Goal: Navigation & Orientation: Find specific page/section

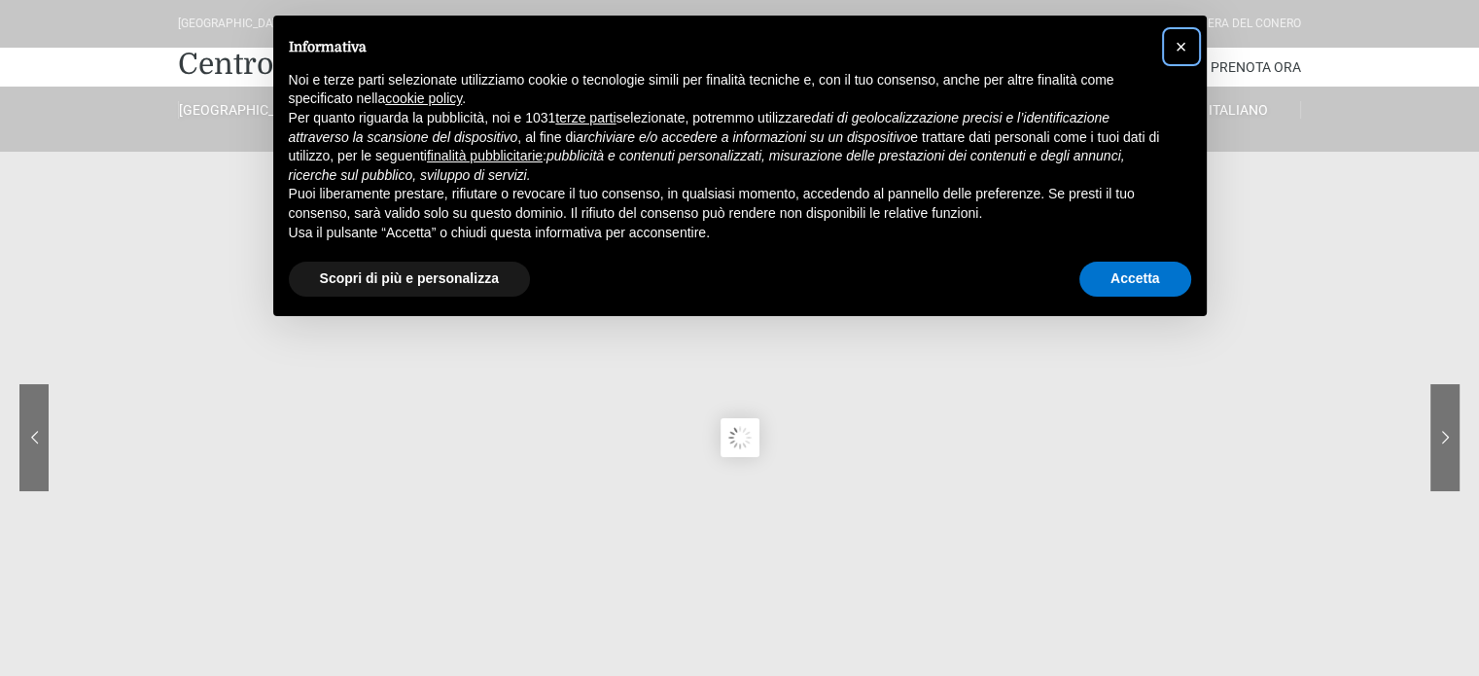
click at [1179, 44] on span "×" at bounding box center [1182, 46] width 12 height 21
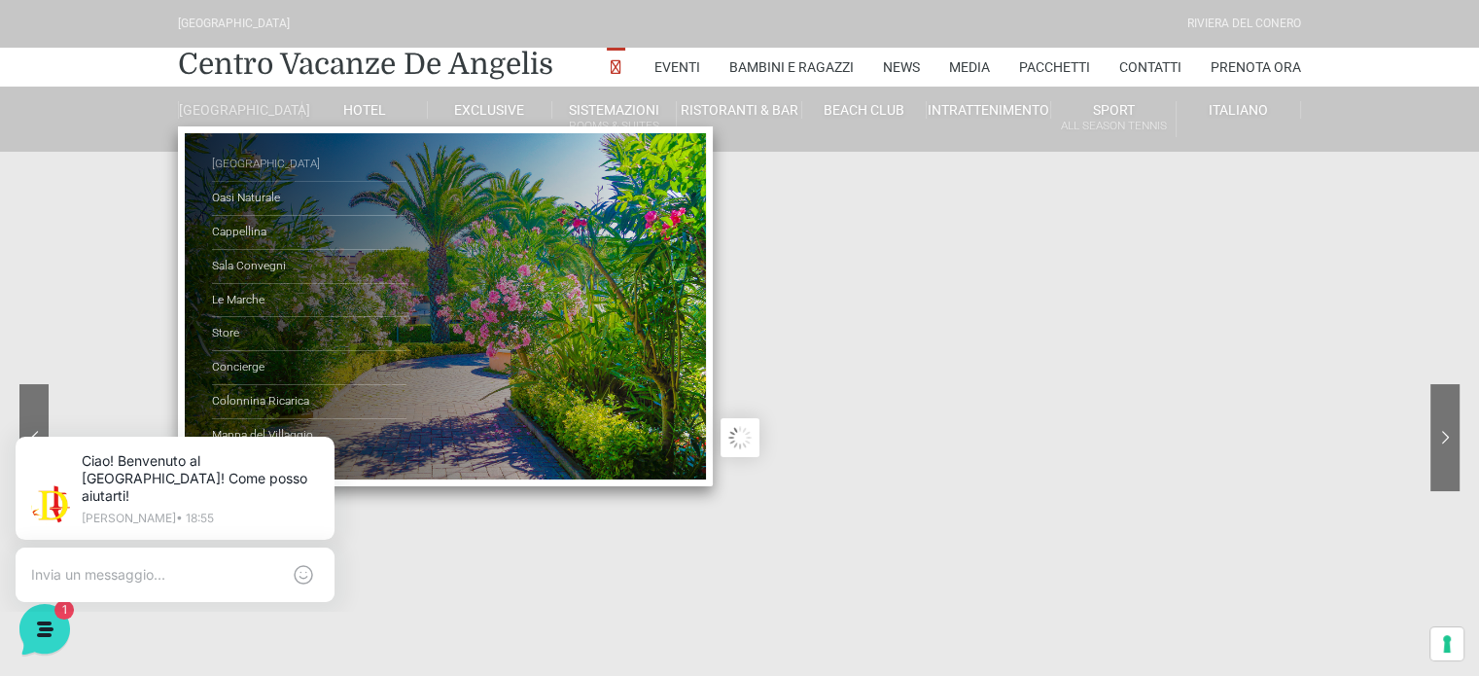
click at [223, 173] on link "[GEOGRAPHIC_DATA]" at bounding box center [309, 165] width 195 height 34
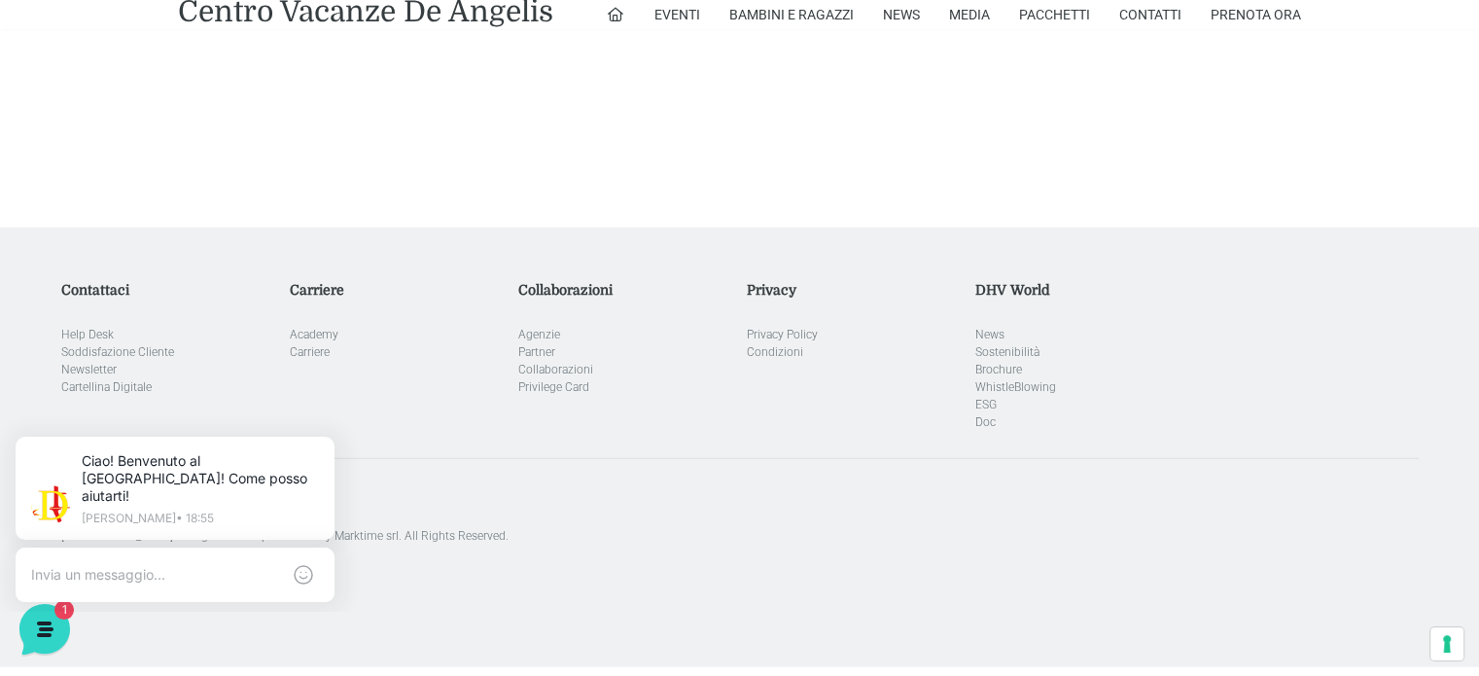
scroll to position [4535, 0]
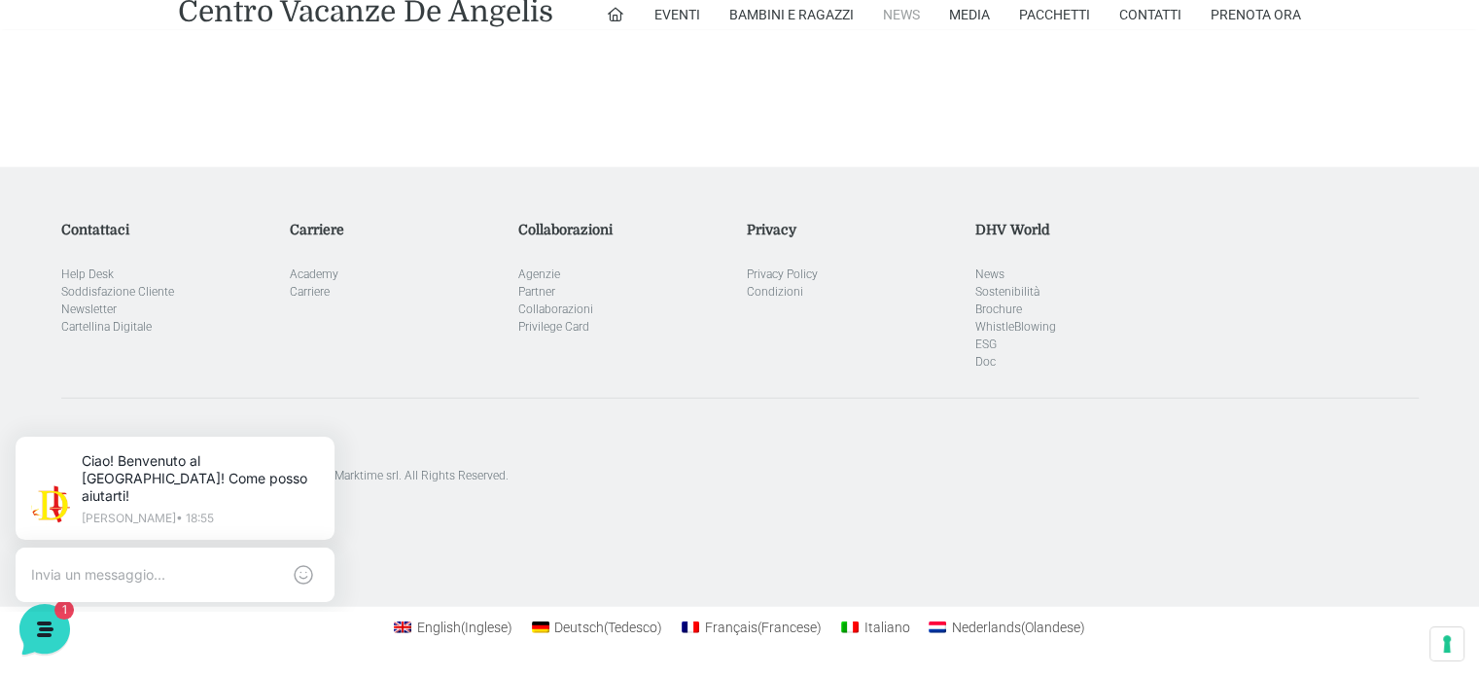
click at [895, 12] on link "News" at bounding box center [901, 14] width 37 height 29
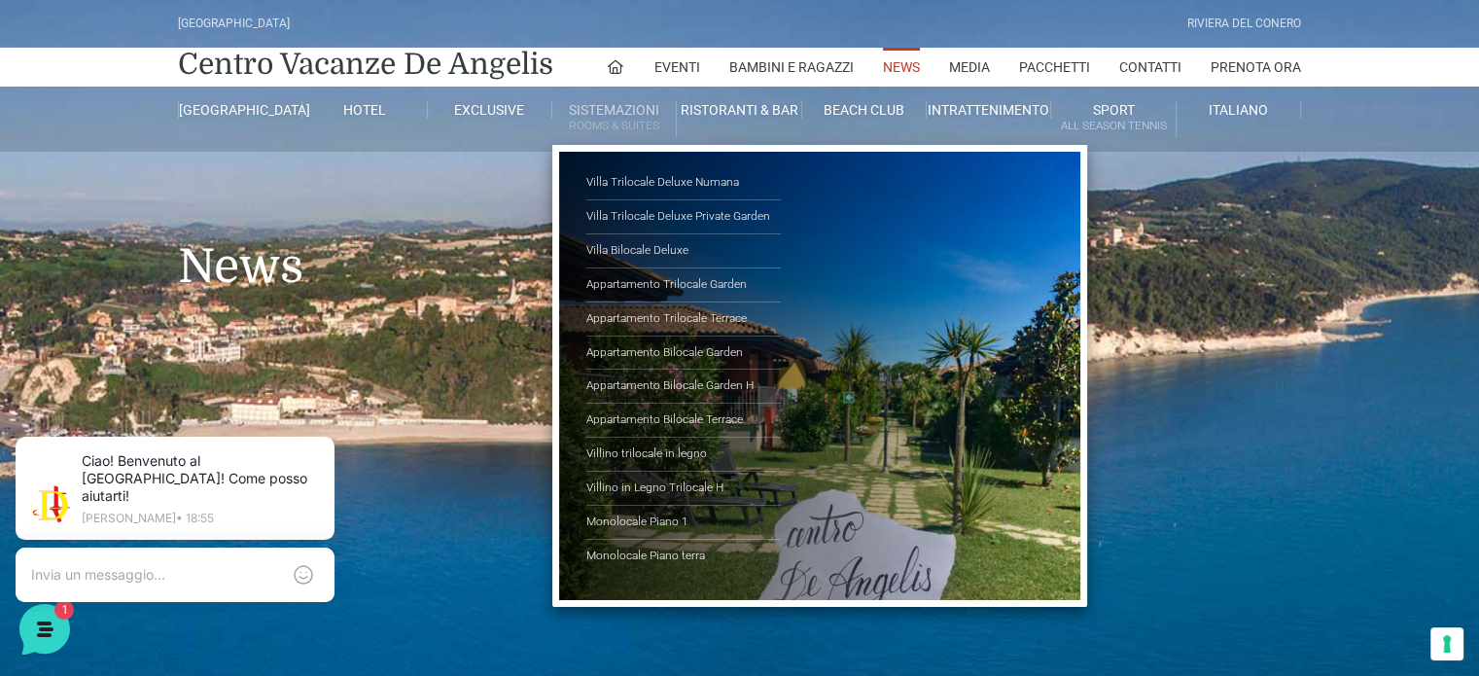
click at [619, 110] on link "Sistemazioni Rooms & Suites" at bounding box center [614, 119] width 124 height 36
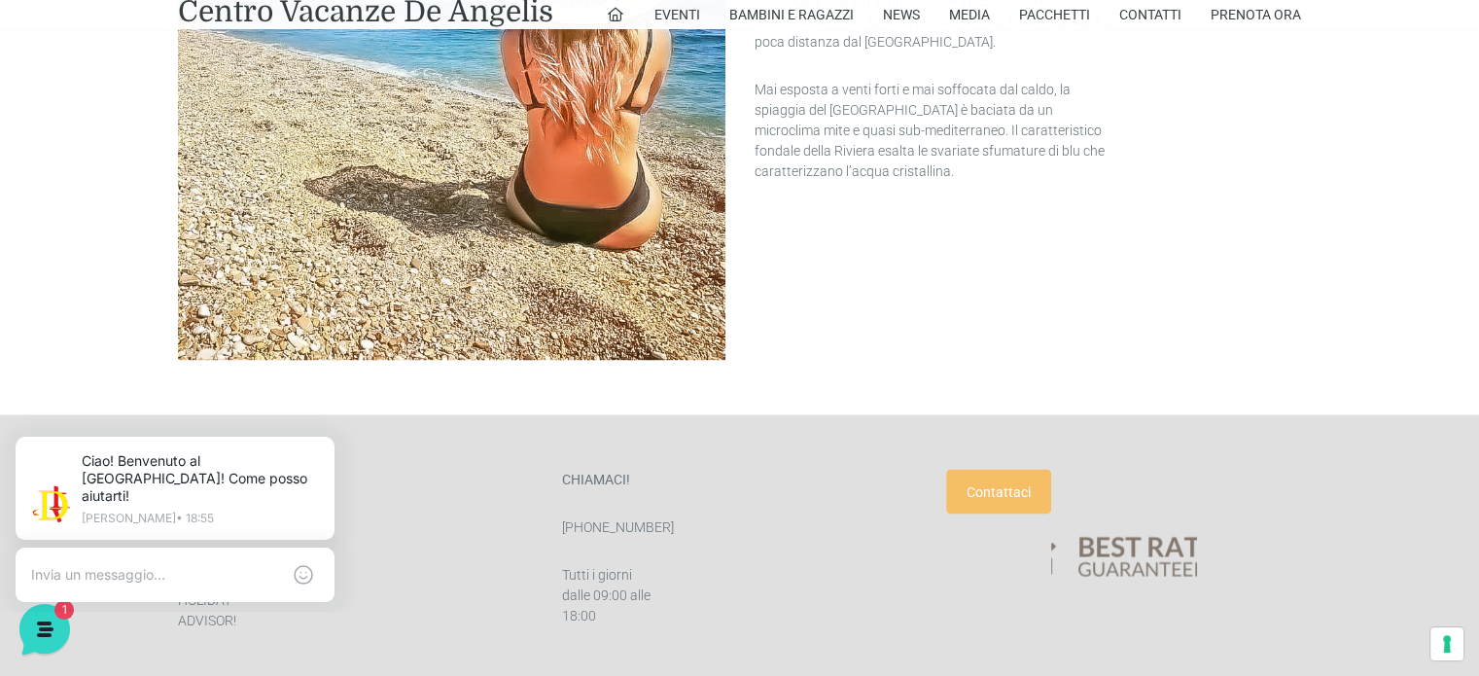
scroll to position [3552, 0]
